Goal: Complete application form

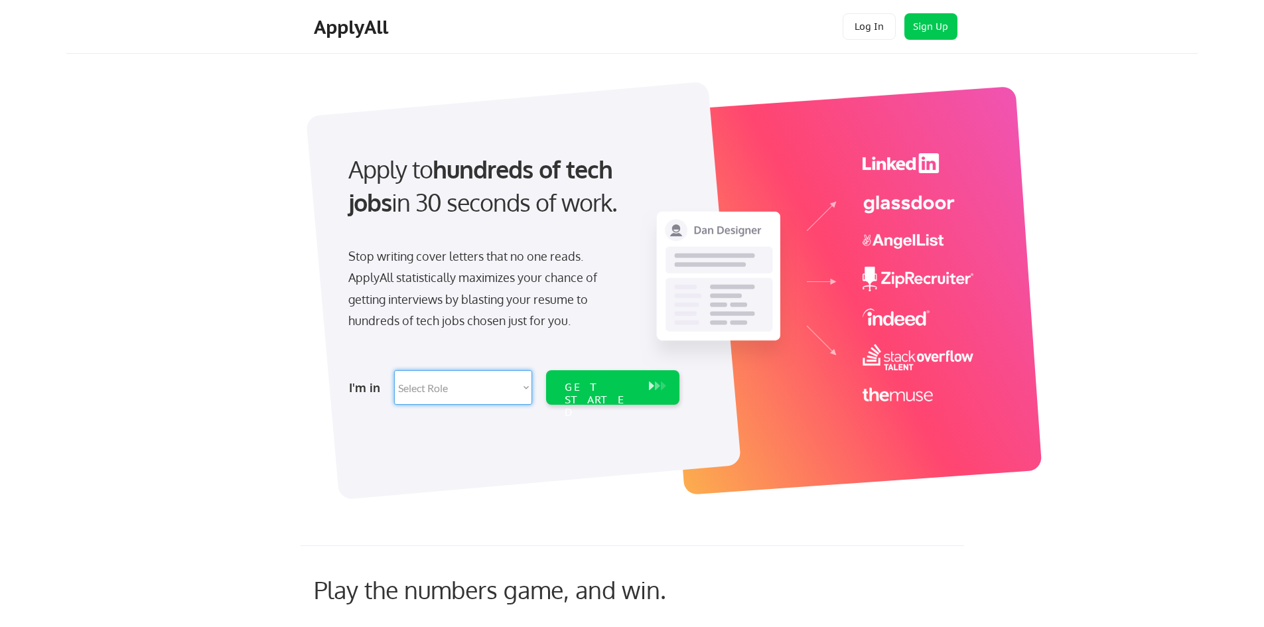
click at [495, 384] on select "Select Role Software Engineering Product Management Customer Success Sales UI/U…" at bounding box center [463, 387] width 138 height 35
select select ""design""
click at [394, 370] on select "Select Role Software Engineering Product Management Customer Success Sales UI/U…" at bounding box center [463, 387] width 138 height 35
select select ""design""
click at [574, 382] on div "GET STARTED" at bounding box center [600, 400] width 71 height 38
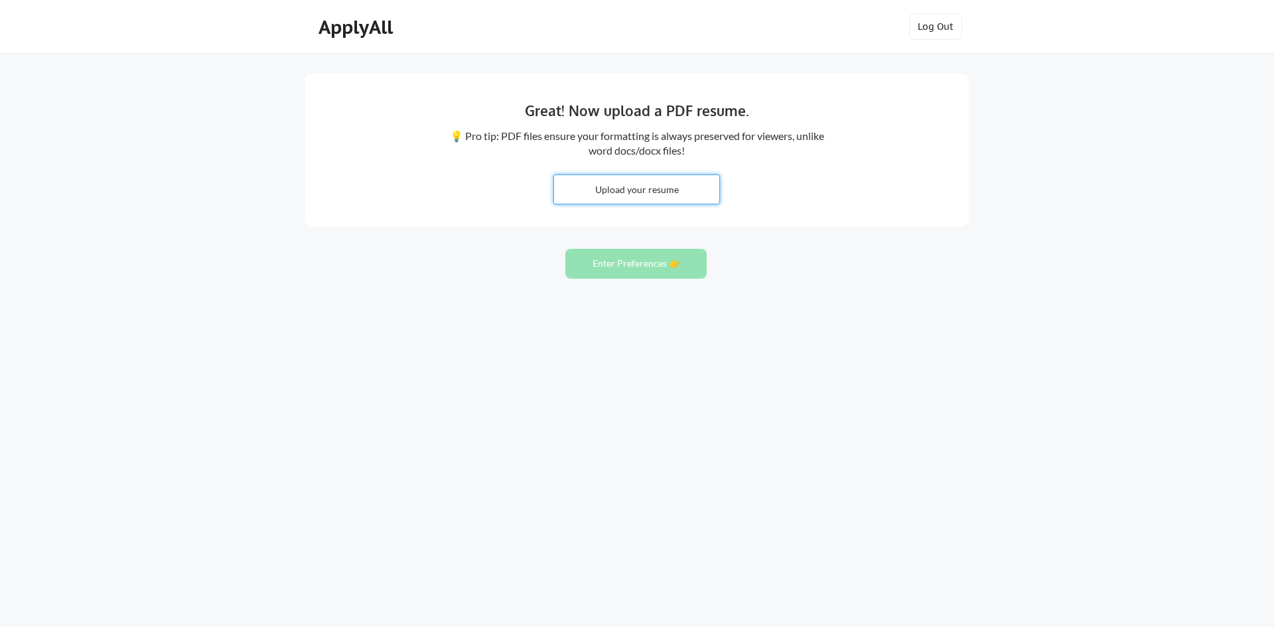
click at [599, 193] on input "file" at bounding box center [636, 189] width 165 height 29
type input "C:\fakepath\Brittany TuckerCV_Current.pdf"
click at [637, 260] on button "Enter Preferences 👉" at bounding box center [635, 264] width 141 height 30
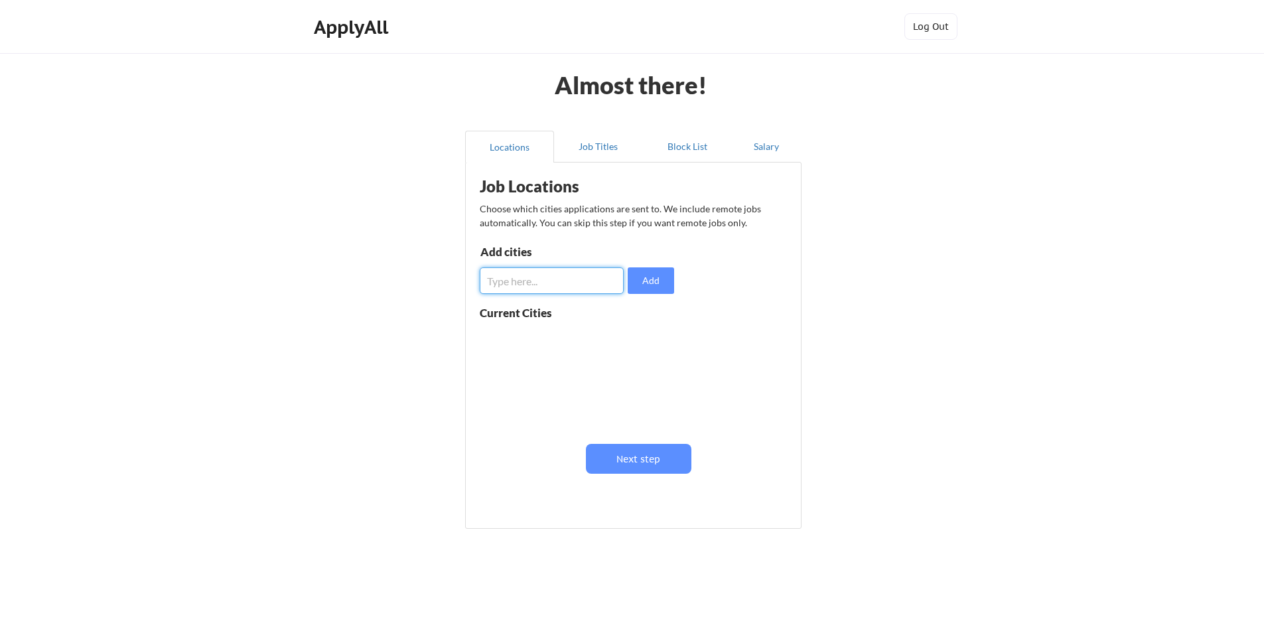
click at [581, 274] on input "input" at bounding box center [552, 280] width 144 height 27
type input "Virginia Beach"
click at [658, 283] on button "Add" at bounding box center [651, 280] width 46 height 27
click at [585, 285] on input "input" at bounding box center [552, 280] width 144 height 27
type input "Remote"
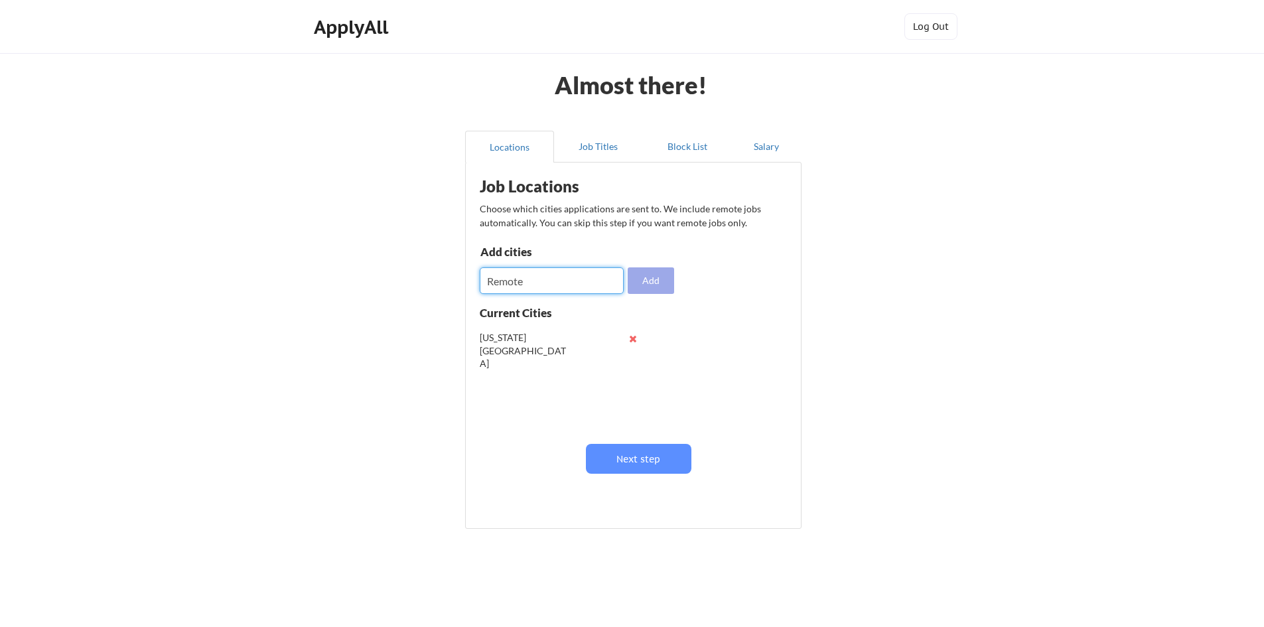
click at [659, 281] on button "Add" at bounding box center [651, 280] width 46 height 27
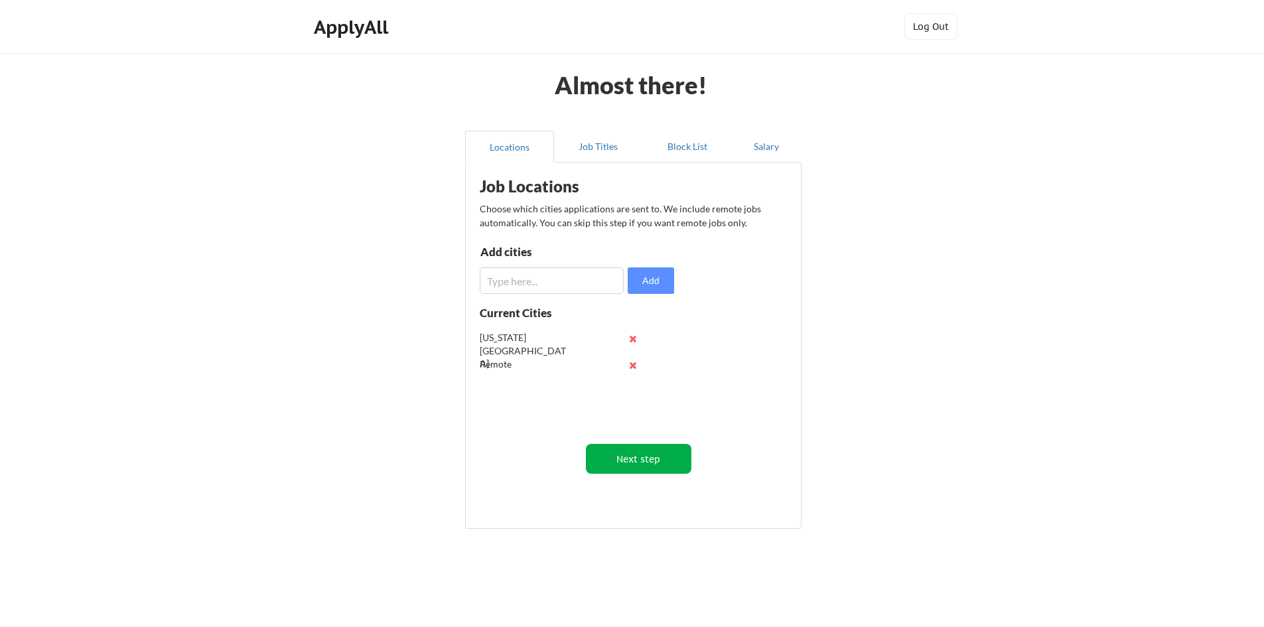
click at [637, 457] on button "Next step" at bounding box center [639, 459] width 106 height 30
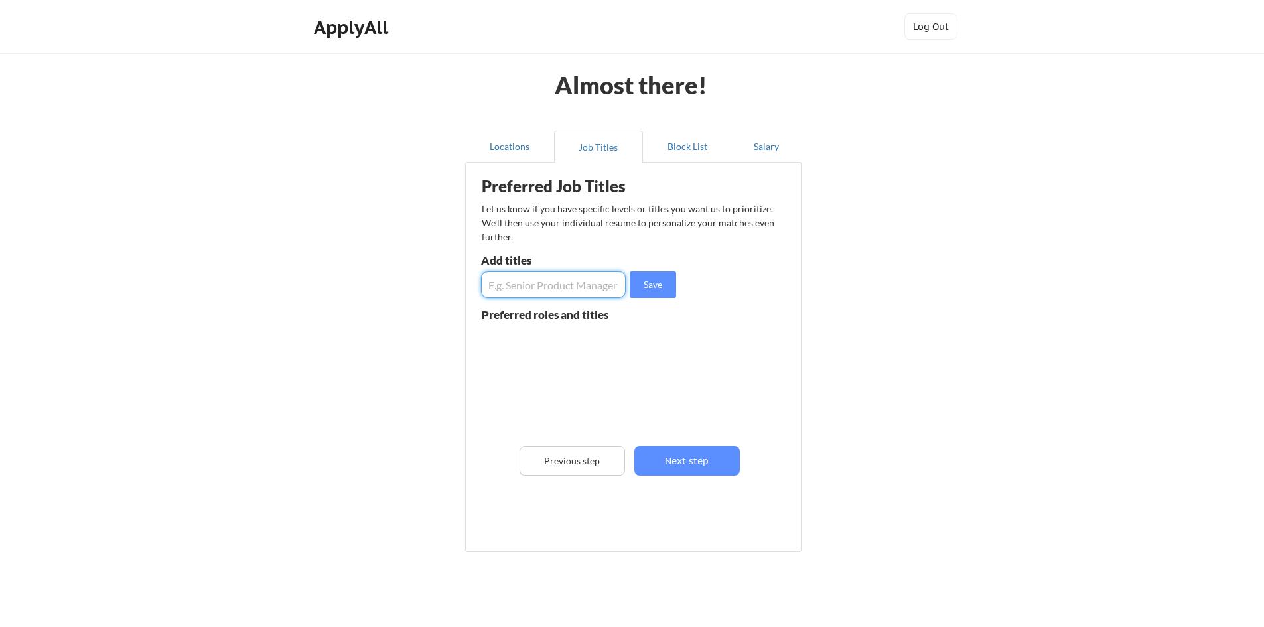
click at [562, 292] on input "input" at bounding box center [553, 284] width 145 height 27
type input "S"
type input "Learning Design Manager"
click at [666, 280] on button "Save" at bounding box center [653, 284] width 46 height 27
click at [565, 283] on input "input" at bounding box center [553, 284] width 145 height 27
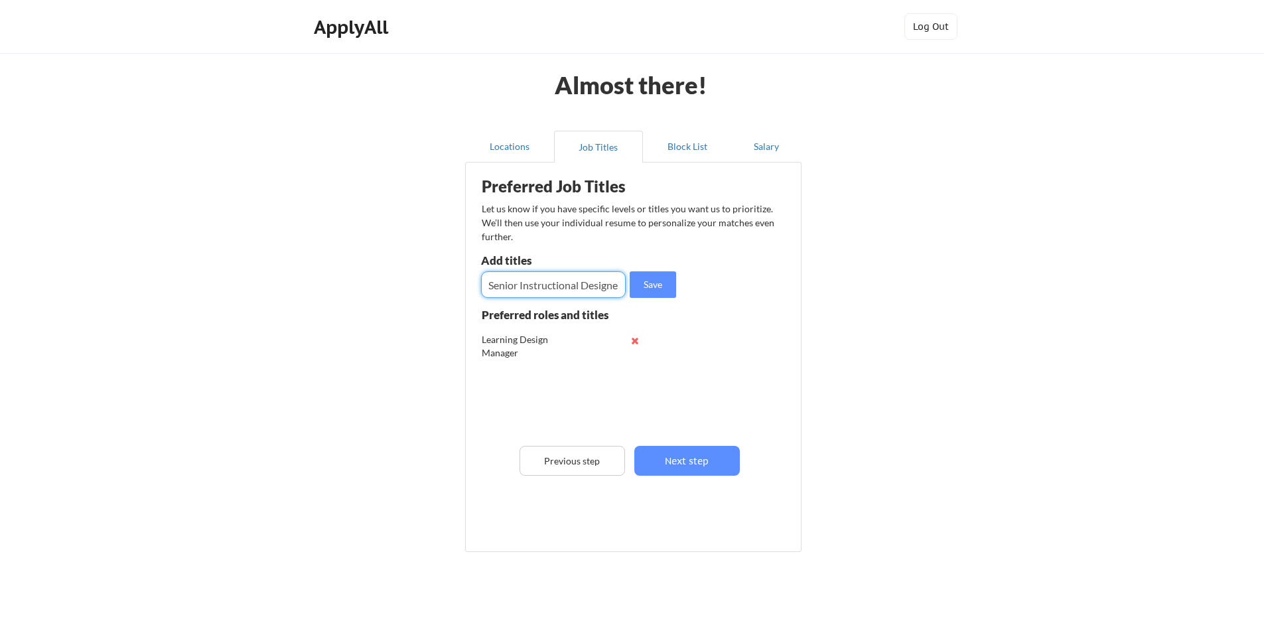
scroll to position [0, 5]
type input "Senior Instructional Designer"
click at [641, 291] on button "Save" at bounding box center [653, 284] width 46 height 27
click at [589, 280] on input "input" at bounding box center [553, 284] width 145 height 27
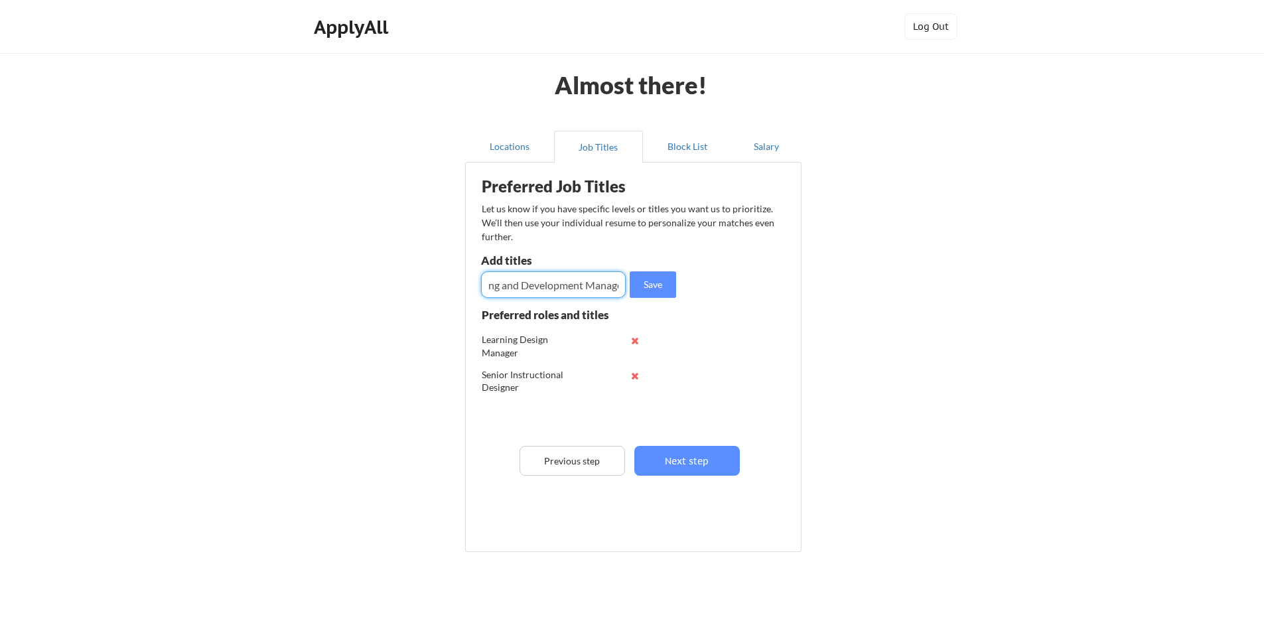
scroll to position [0, 38]
type input "Learning and Development Manager"
click at [640, 288] on button "Save" at bounding box center [653, 284] width 46 height 27
click at [518, 278] on input "input" at bounding box center [553, 284] width 145 height 27
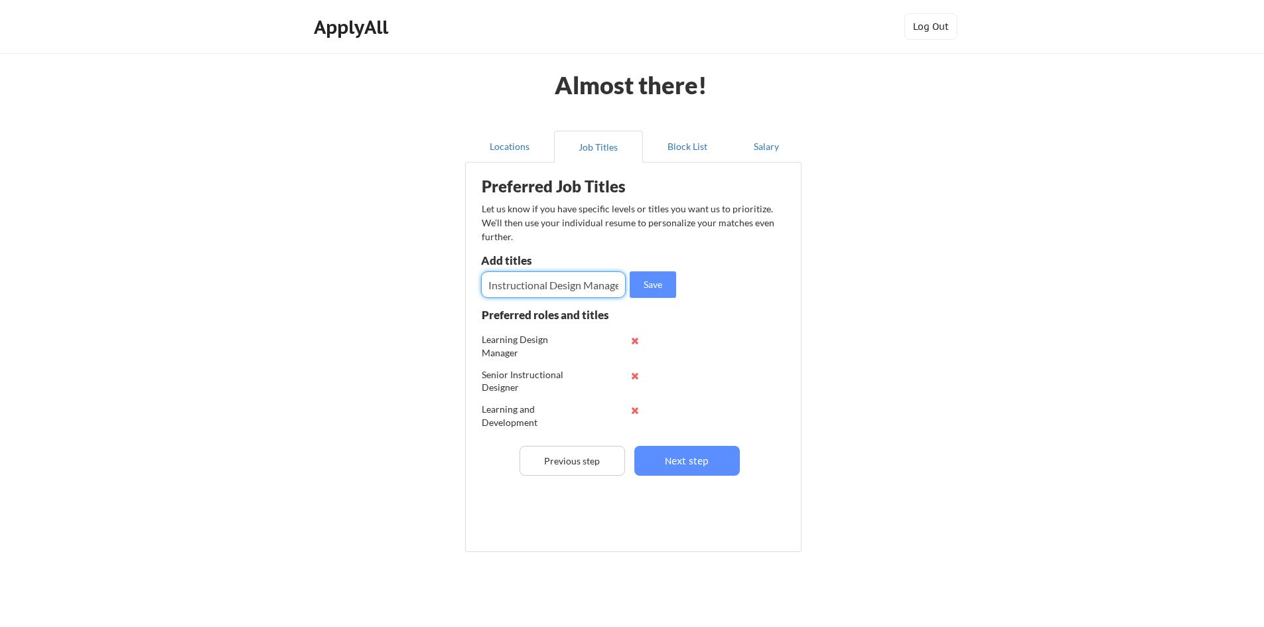
scroll to position [0, 7]
type input "Instructional Design Manager"
click at [640, 284] on button "Save" at bounding box center [653, 284] width 46 height 27
click at [511, 284] on input "input" at bounding box center [553, 284] width 145 height 27
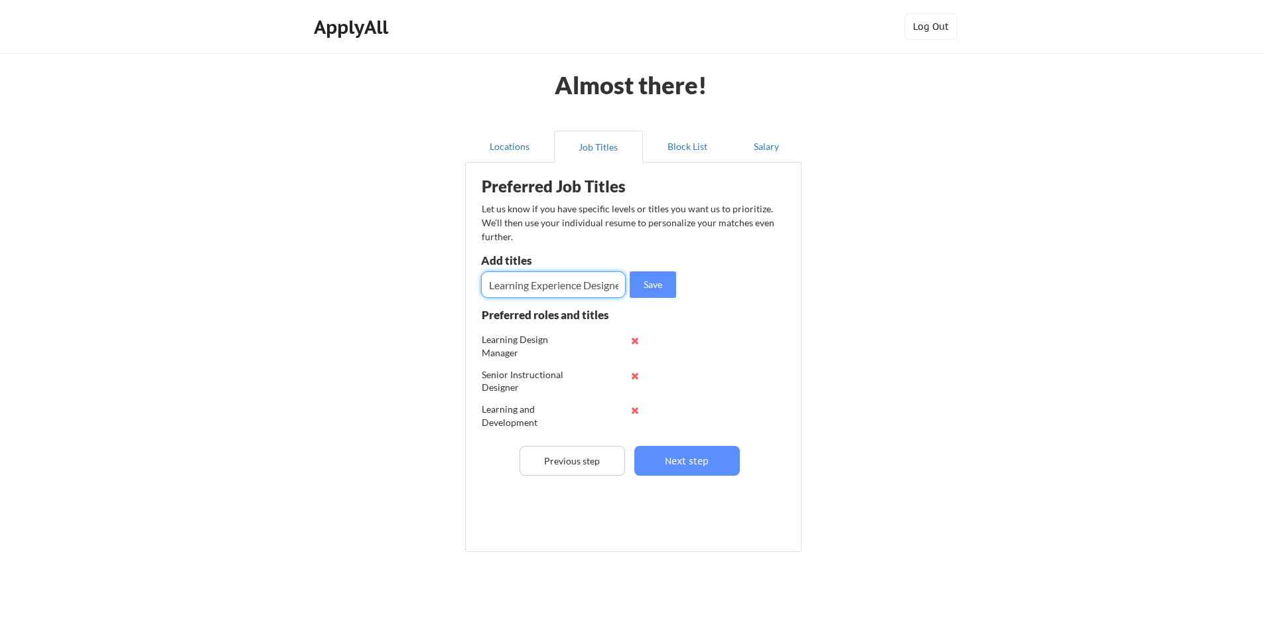
scroll to position [0, 40]
type input "Senior Learning Experience Designer"
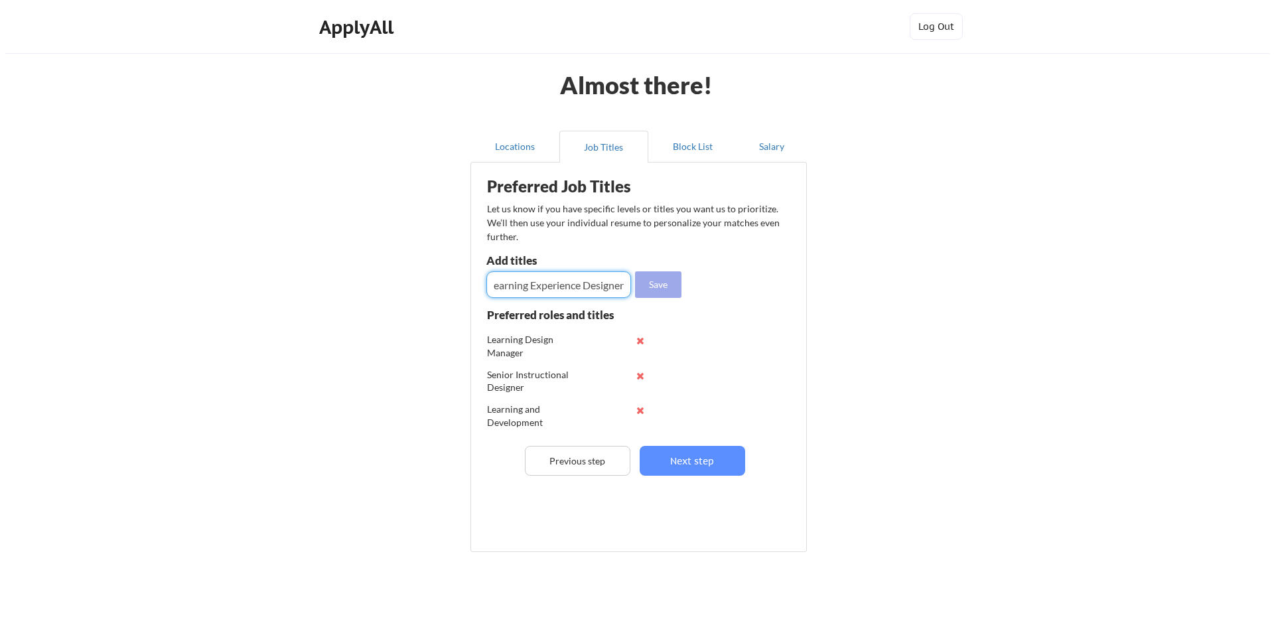
scroll to position [0, 0]
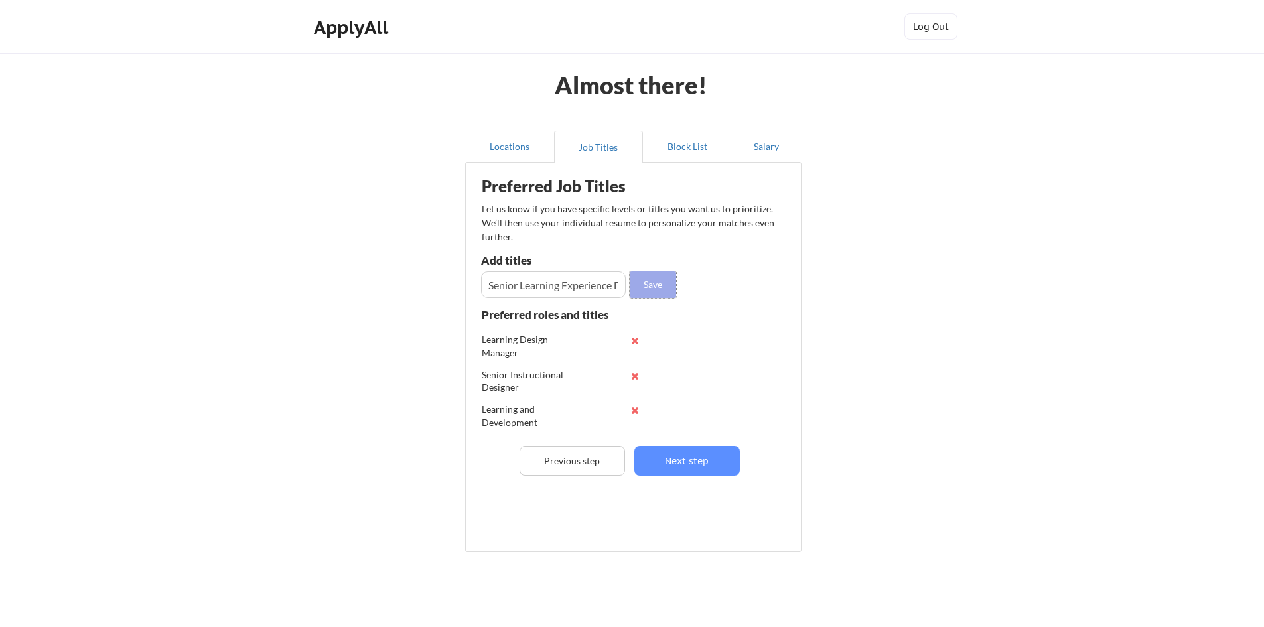
click at [668, 275] on button "Save" at bounding box center [653, 284] width 46 height 27
click at [514, 293] on input "input" at bounding box center [553, 284] width 145 height 27
type input "Director of Learning Design"
click at [660, 281] on button "Save" at bounding box center [653, 284] width 46 height 27
click at [719, 450] on button "Next step" at bounding box center [688, 461] width 106 height 30
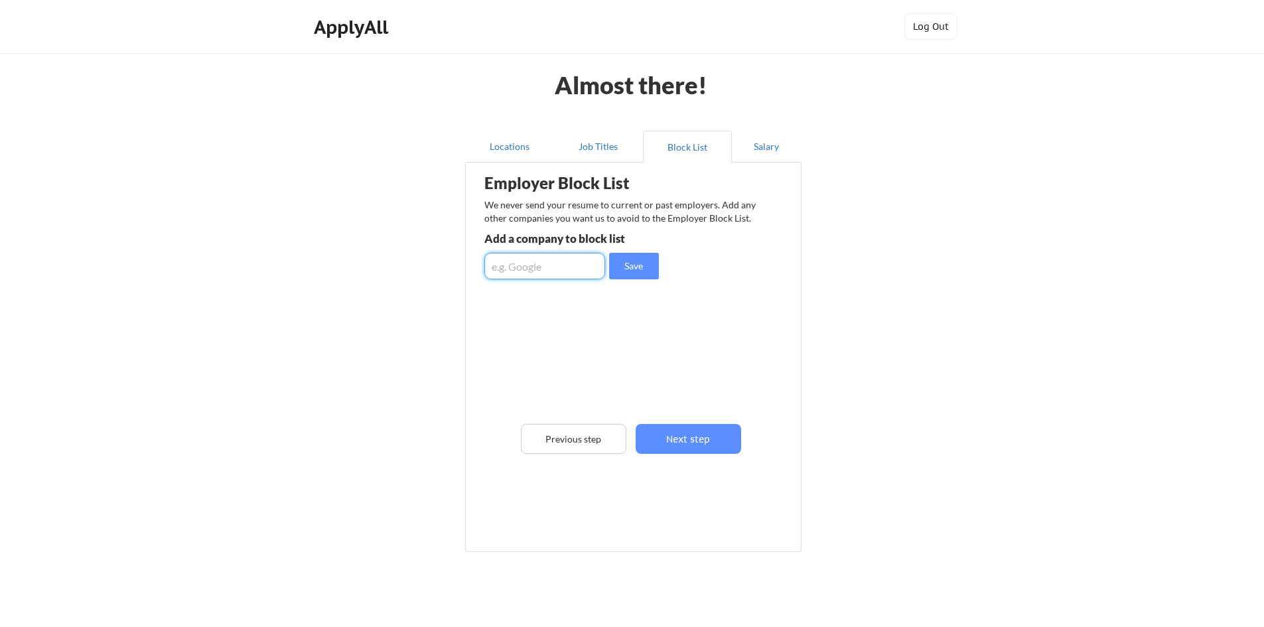
click at [581, 267] on input "input" at bounding box center [545, 266] width 121 height 27
type input "Skyline-ATS"
click at [623, 263] on button "Save" at bounding box center [634, 266] width 50 height 27
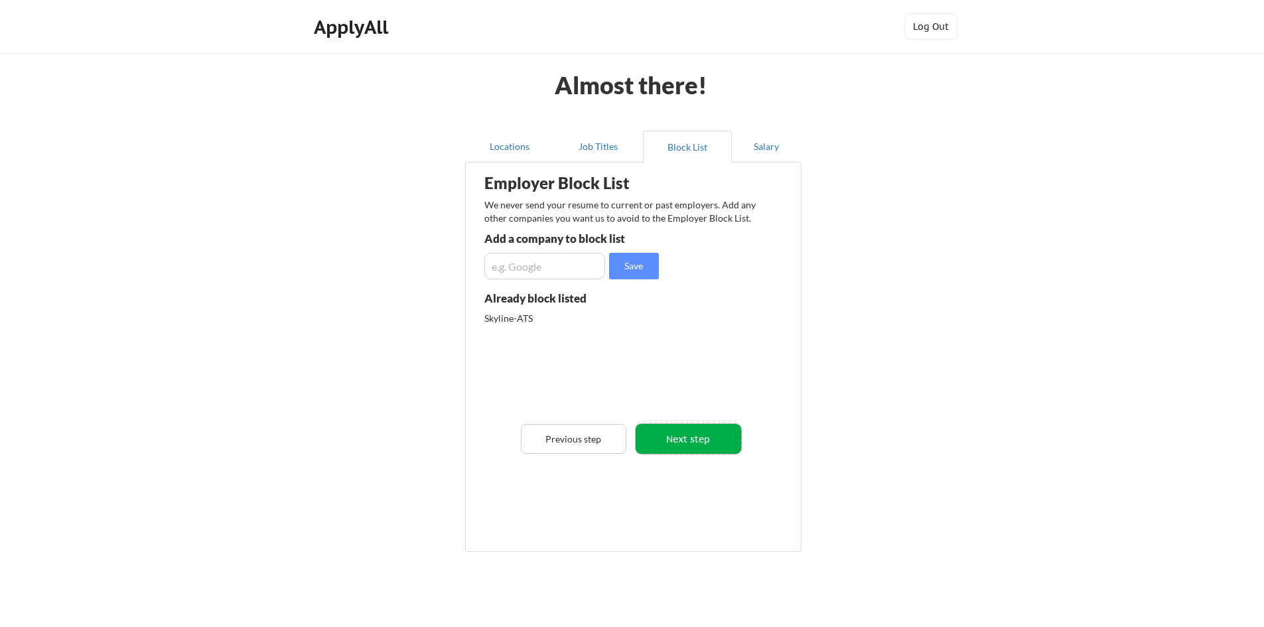
click at [664, 434] on button "Next step" at bounding box center [689, 439] width 106 height 30
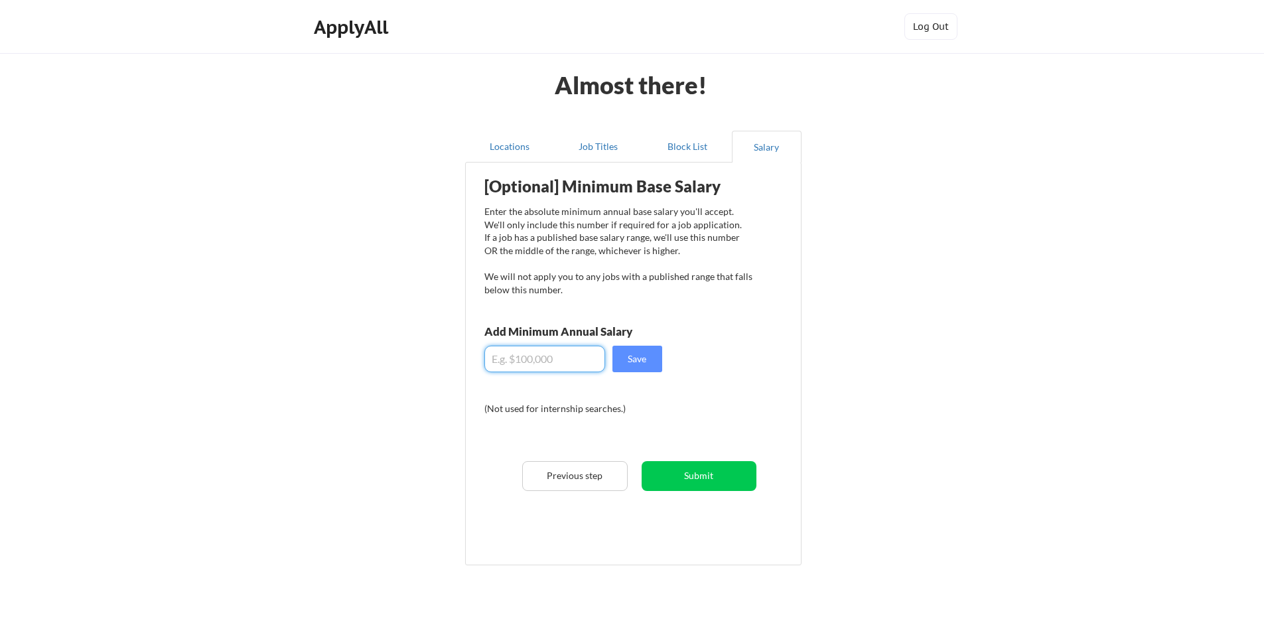
click at [592, 363] on input "input" at bounding box center [545, 359] width 121 height 27
type input "$100,000"
click at [650, 346] on button "Save" at bounding box center [638, 359] width 50 height 27
click at [718, 485] on button "Submit" at bounding box center [699, 476] width 115 height 30
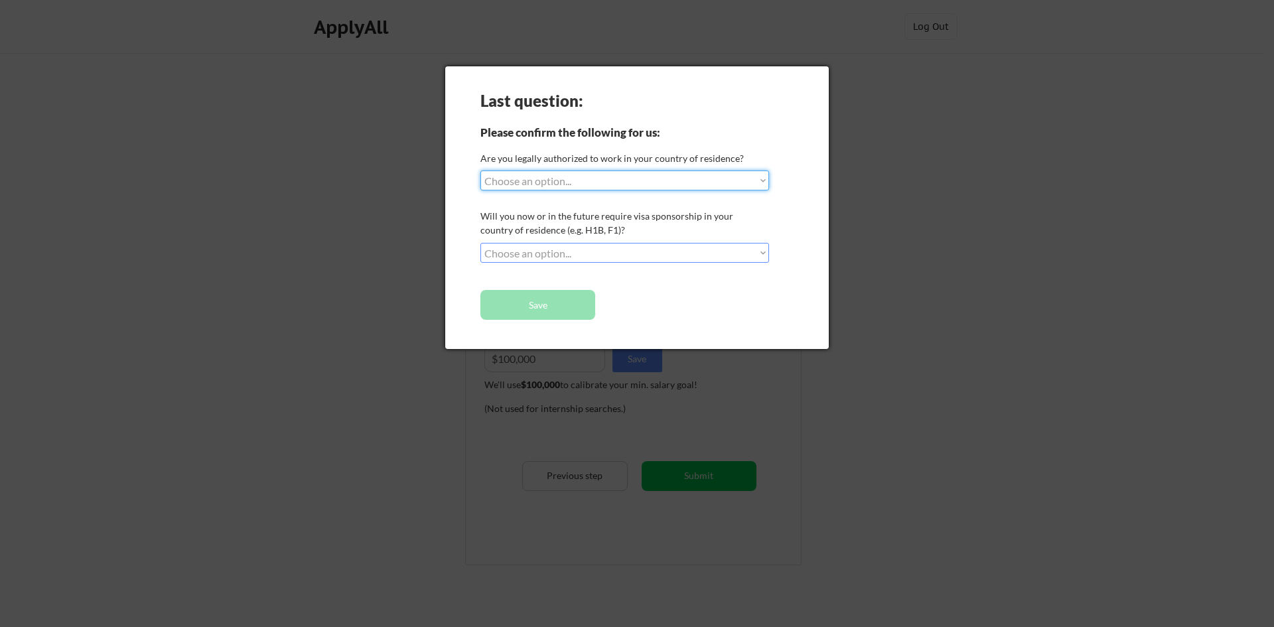
click at [608, 179] on select "Choose an option... Yes, I am a US Citizen Yes, I am a Canadian Citizen Yes, I …" at bounding box center [625, 181] width 289 height 20
select select ""yes__i_am_a_us_citizen""
click at [481, 171] on select "Choose an option... Yes, I am a US Citizen Yes, I am a Canadian Citizen Yes, I …" at bounding box center [625, 181] width 289 height 20
click at [538, 252] on select "Choose an option... No, I will not need sponsorship Yes, I will need sponsorship" at bounding box center [625, 253] width 289 height 20
select select ""no__i_will_not_need_sponsorship""
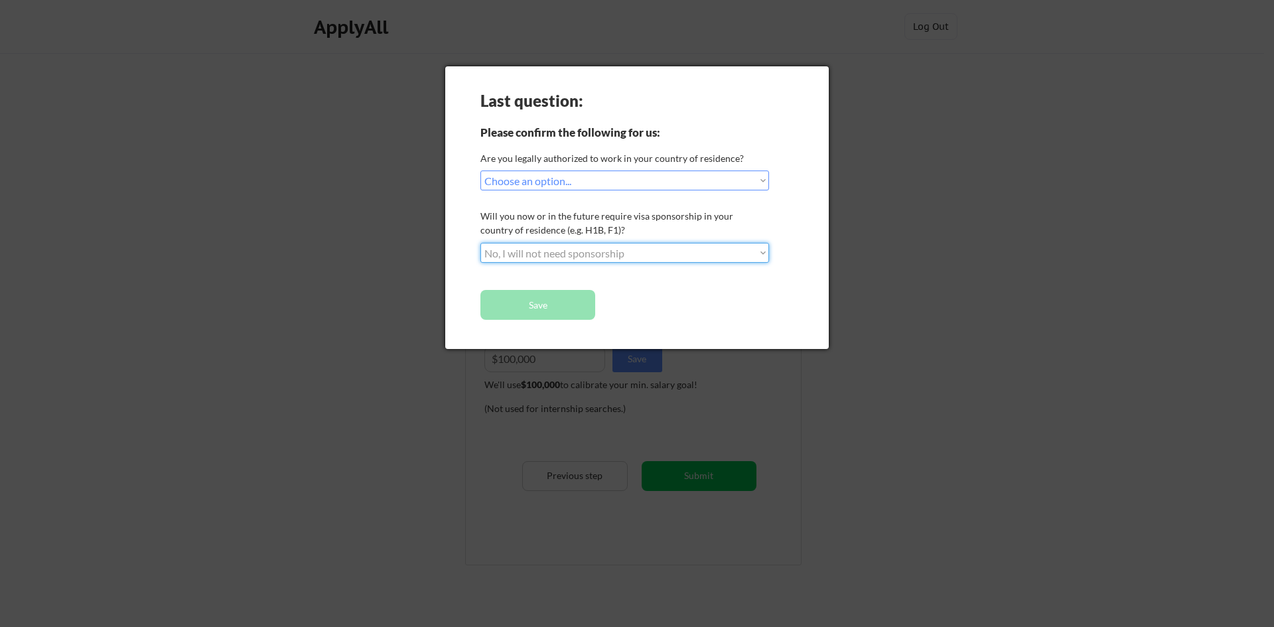
click at [481, 243] on select "Choose an option... No, I will not need sponsorship Yes, I will need sponsorship" at bounding box center [625, 253] width 289 height 20
click at [590, 305] on button "Save" at bounding box center [538, 305] width 115 height 30
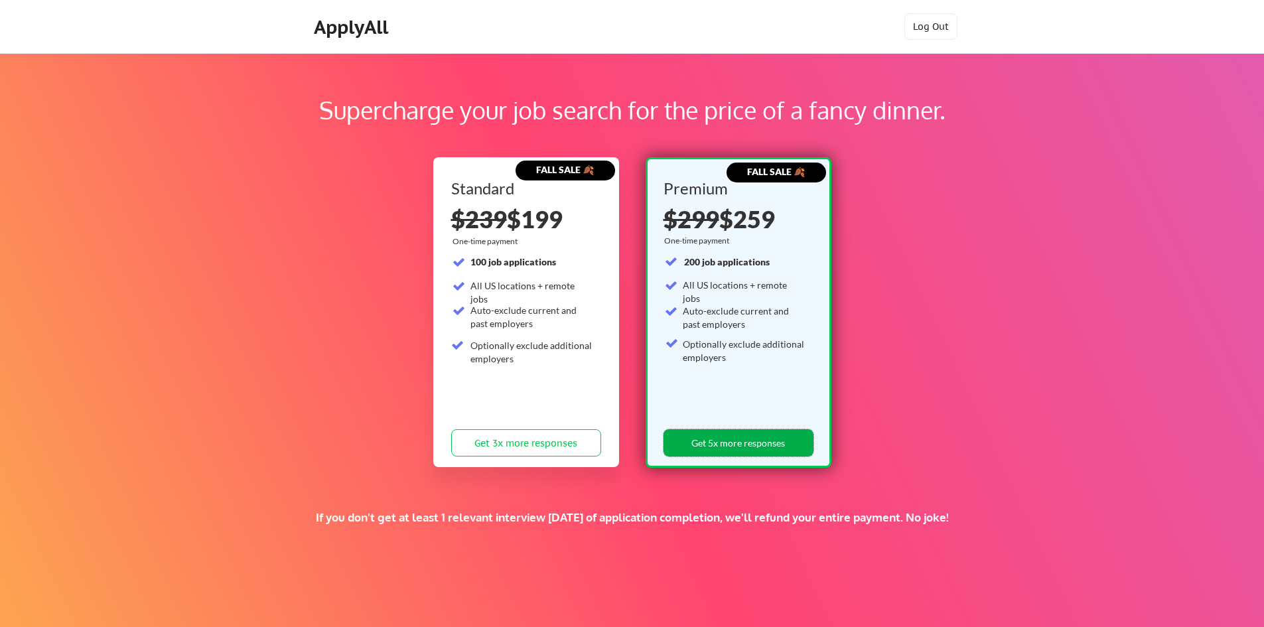
click at [764, 443] on button "Get 5x more responses" at bounding box center [739, 442] width 150 height 27
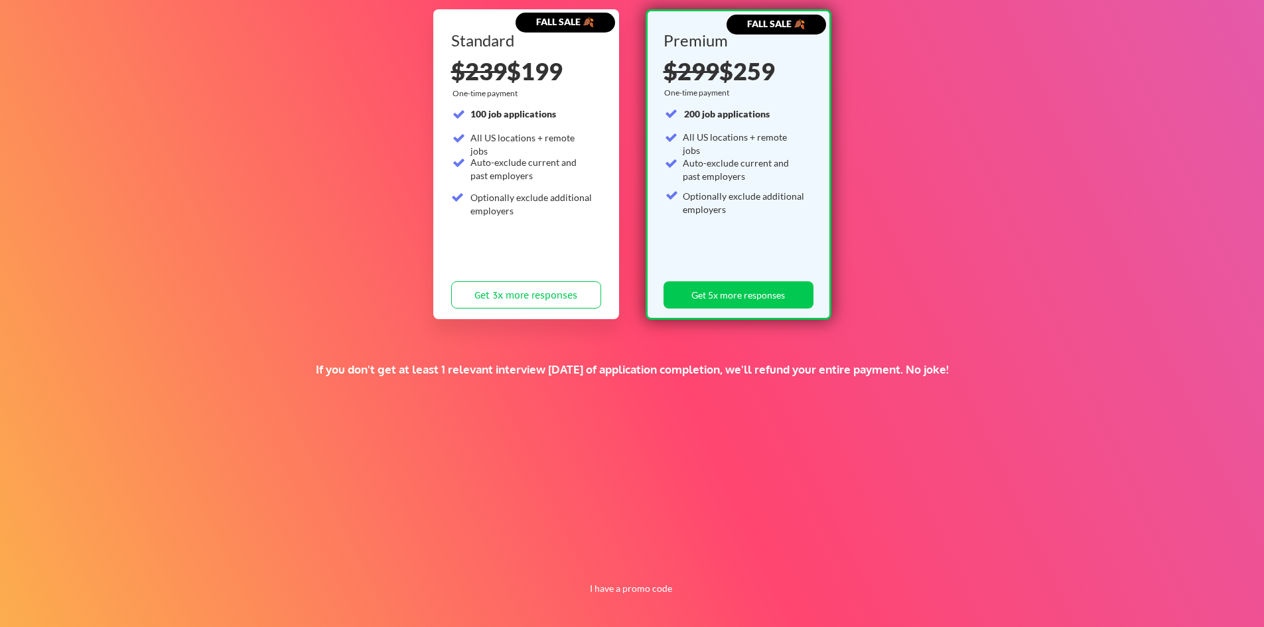
scroll to position [151, 0]
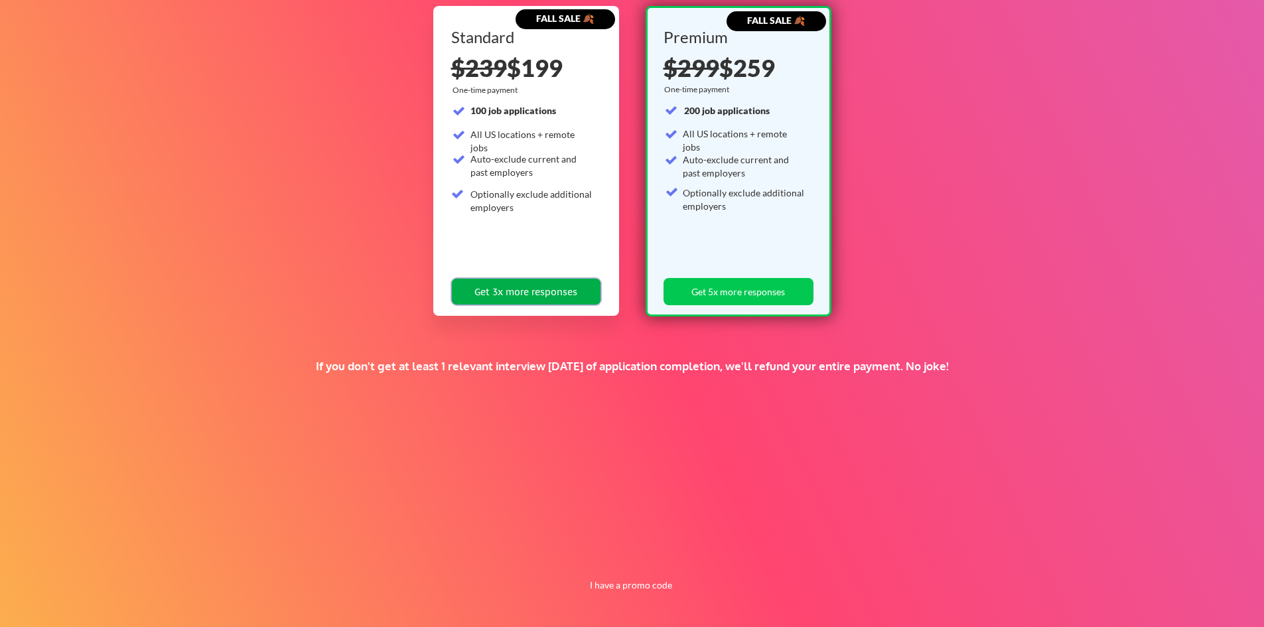
click at [481, 292] on button "Get 3x more responses" at bounding box center [526, 291] width 150 height 27
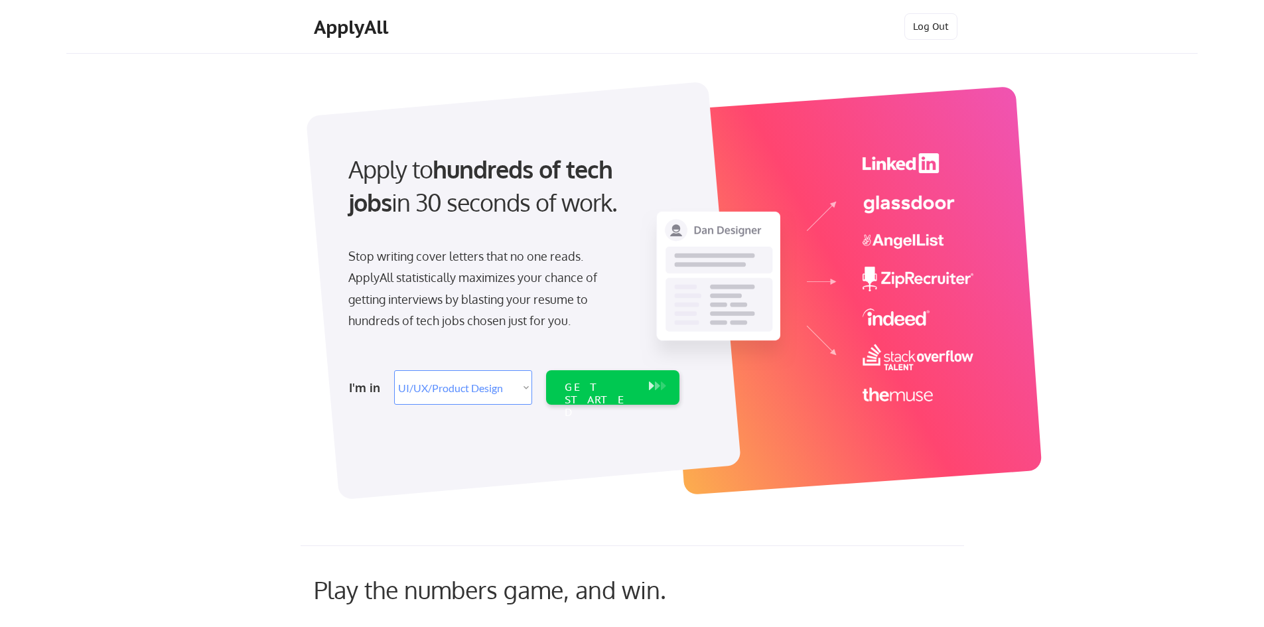
select select ""design""
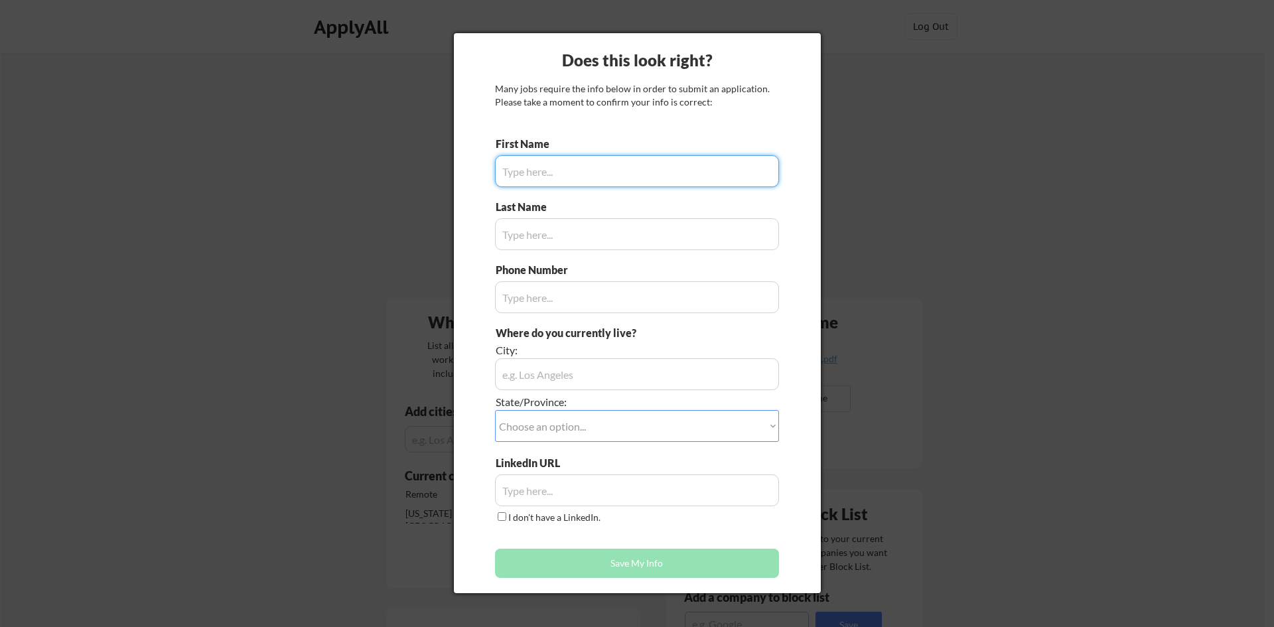
click at [634, 181] on input "input" at bounding box center [637, 171] width 284 height 32
click at [915, 463] on div at bounding box center [637, 313] width 1274 height 627
click at [571, 178] on input "input" at bounding box center [637, 171] width 284 height 32
type input "[PERSON_NAME]"
click at [595, 242] on input "input" at bounding box center [637, 234] width 284 height 32
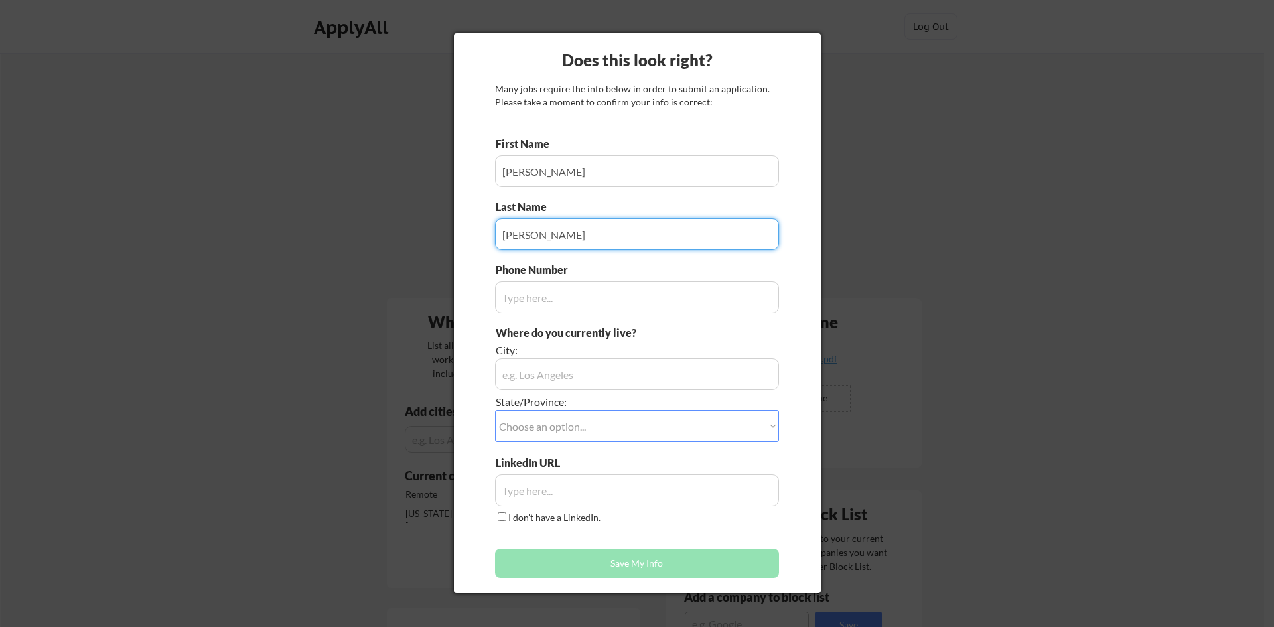
type input "[PERSON_NAME]"
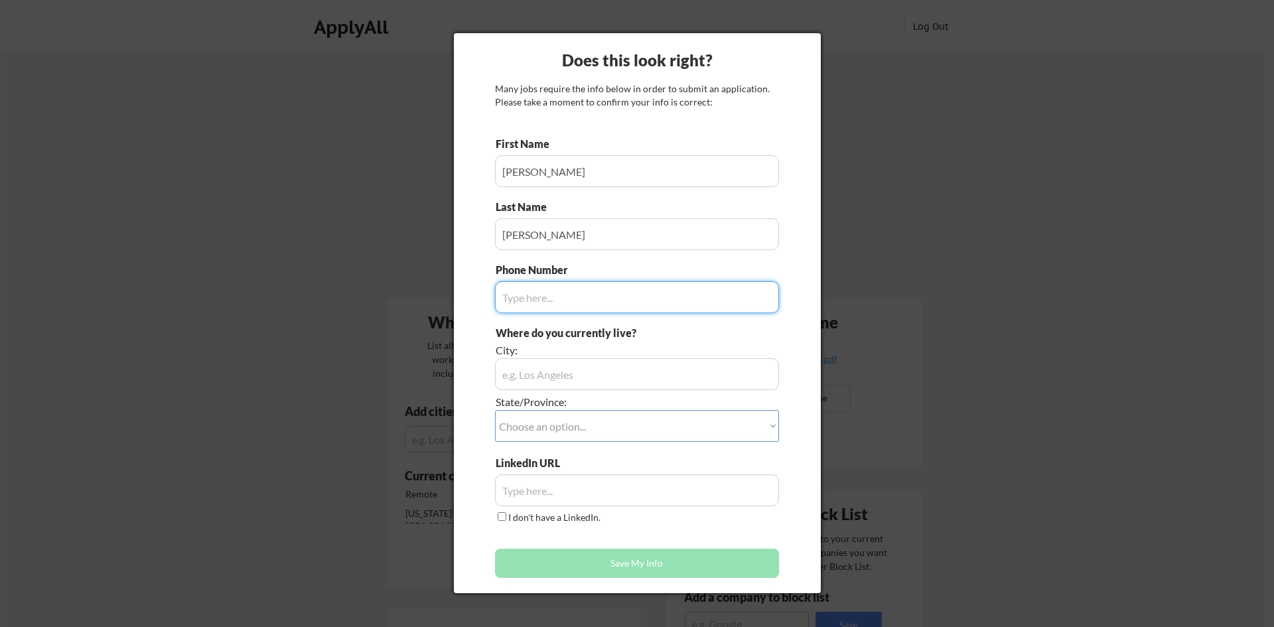
click at [585, 295] on input "input" at bounding box center [637, 297] width 284 height 32
type input "7573621434"
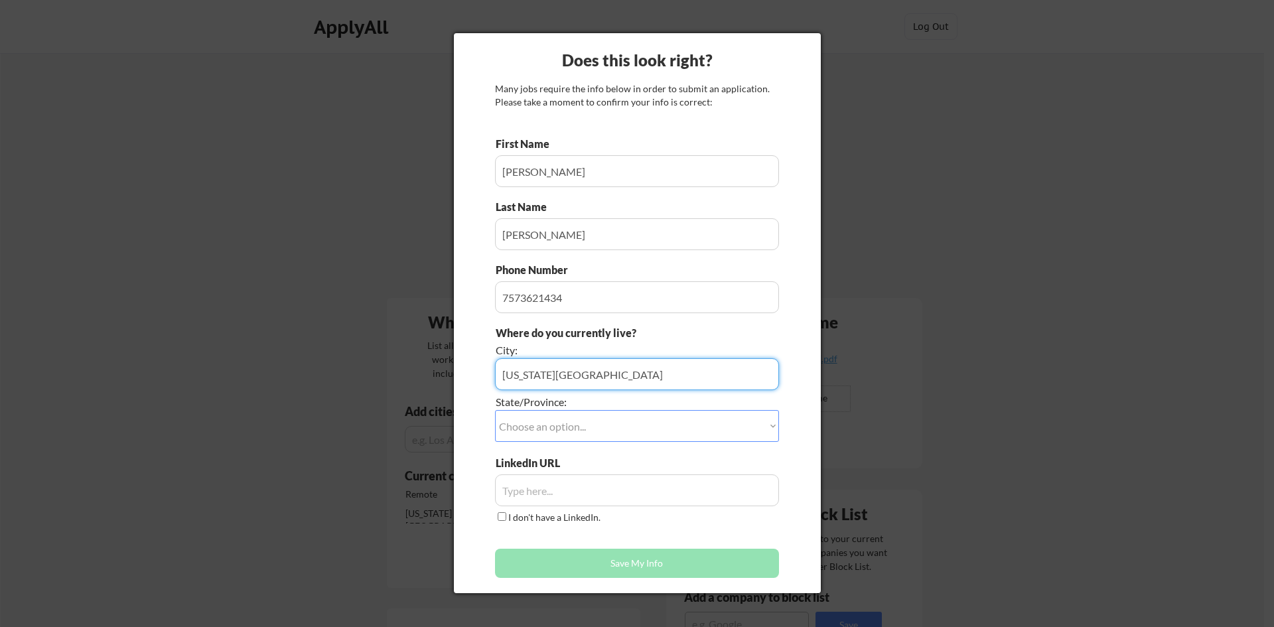
type input "[US_STATE][GEOGRAPHIC_DATA]"
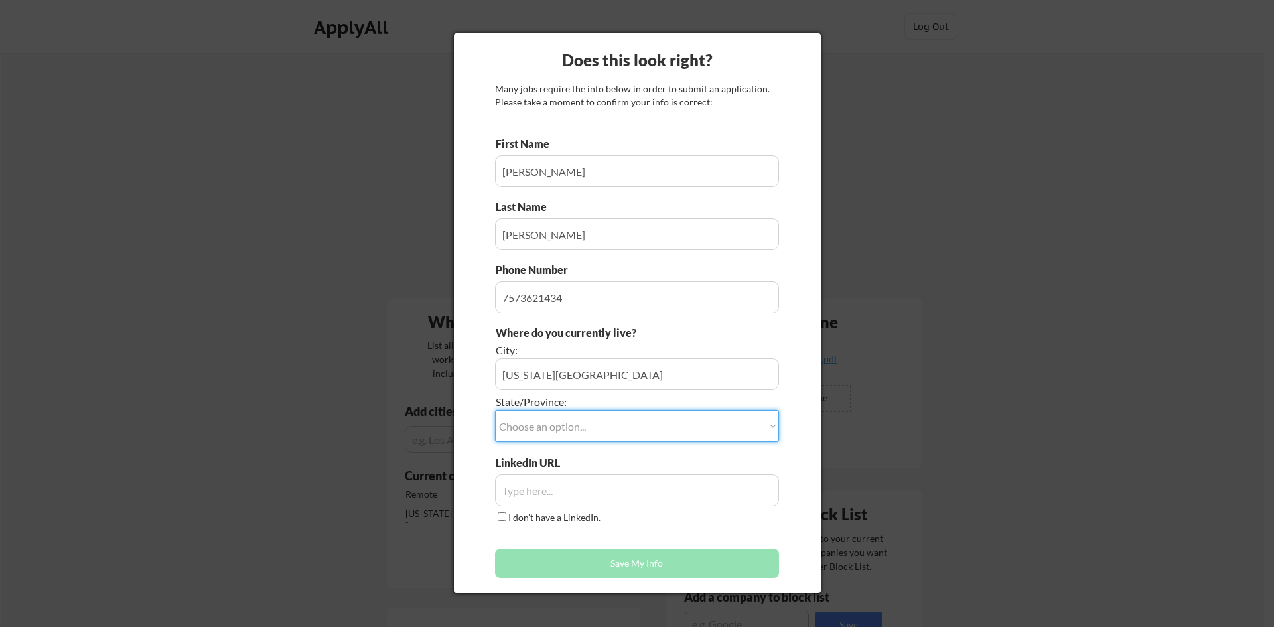
click at [560, 423] on select "Choose an option... Other/Not Applicable [US_STATE] [US_STATE] [GEOGRAPHIC_DATA…" at bounding box center [637, 426] width 284 height 32
select select ""[US_STATE]""
click at [495, 410] on select "Choose an option... Other/Not Applicable [US_STATE] [US_STATE] [GEOGRAPHIC_DATA…" at bounding box center [637, 426] width 284 height 32
click at [573, 486] on input "input" at bounding box center [637, 491] width 284 height 32
paste input "[URL][DOMAIN_NAME]"
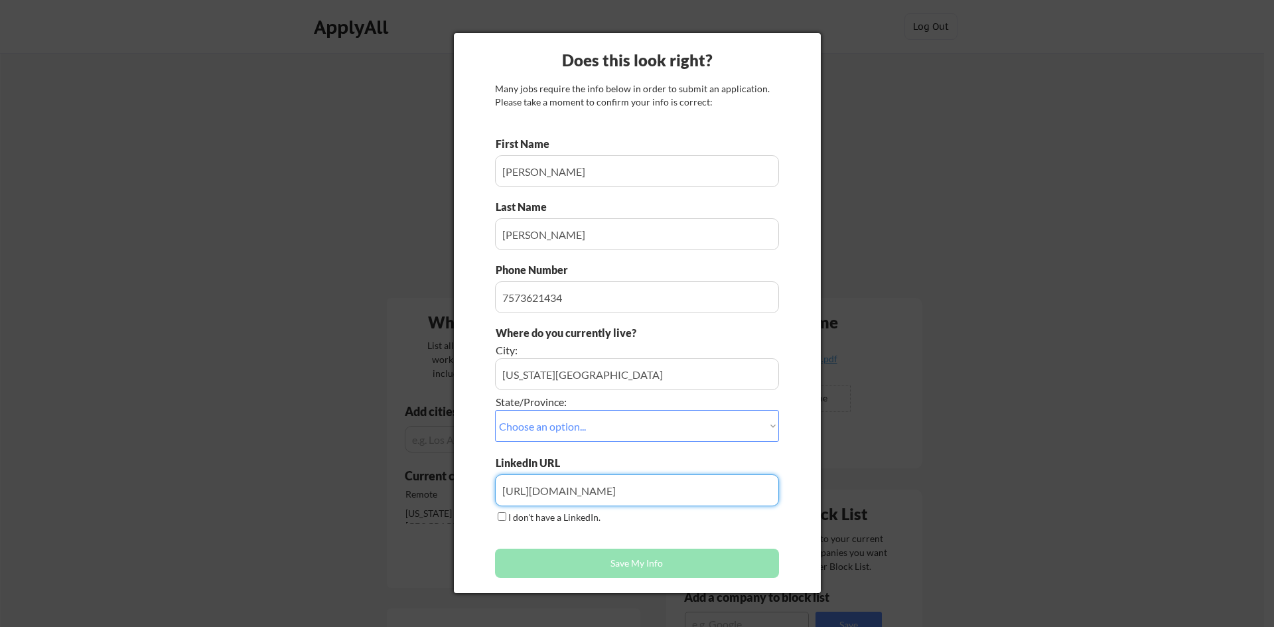
type input "[URL][DOMAIN_NAME]"
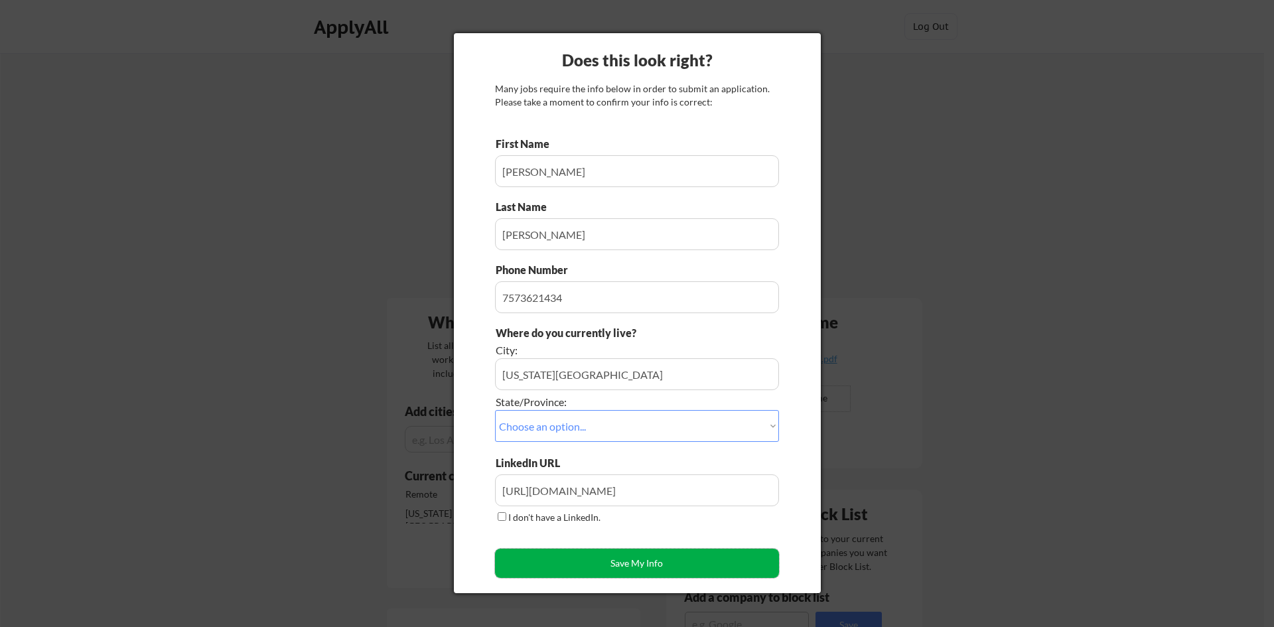
click at [588, 559] on button "Save My Info" at bounding box center [637, 563] width 284 height 29
